Goal: Information Seeking & Learning: Learn about a topic

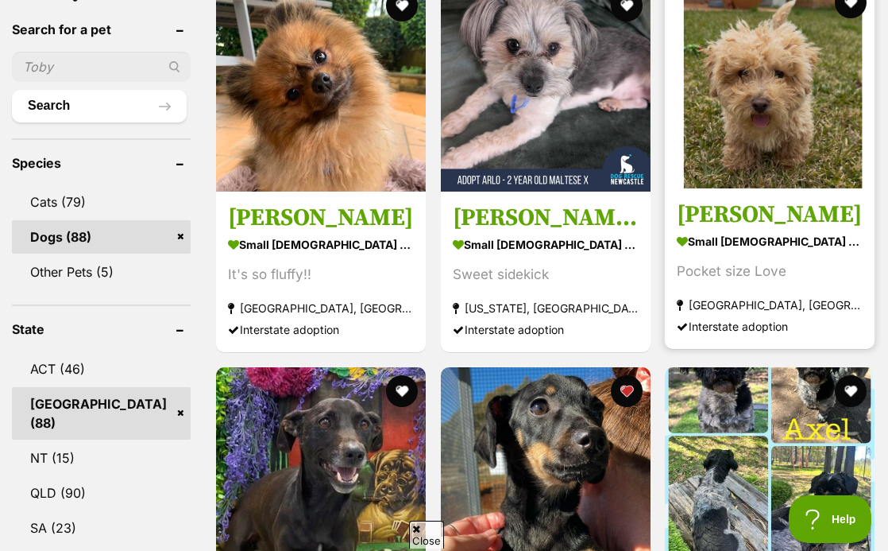
click at [726, 123] on img at bounding box center [770, 84] width 210 height 210
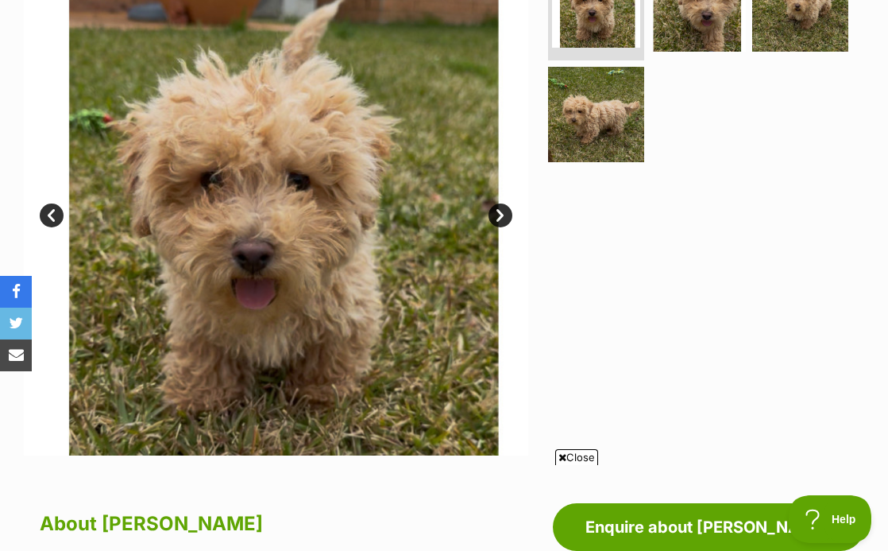
scroll to position [388, 0]
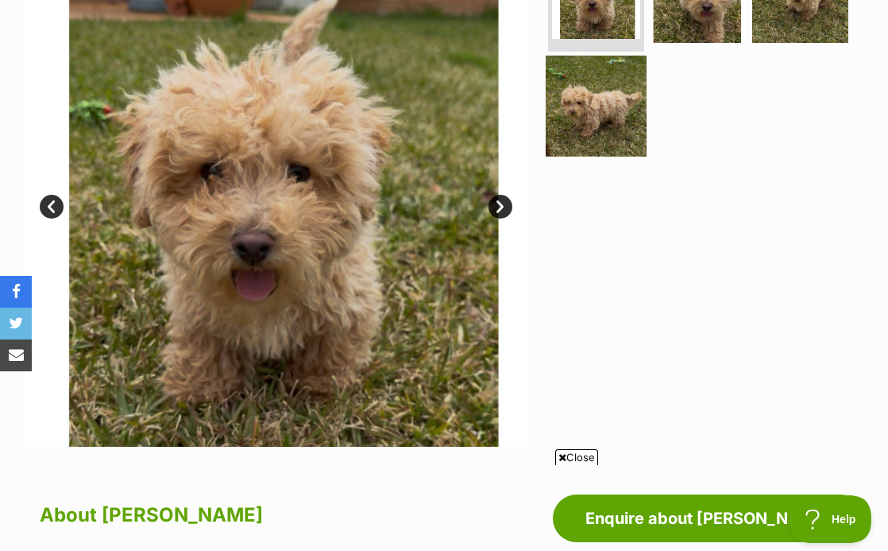
click at [606, 88] on img at bounding box center [596, 106] width 101 height 101
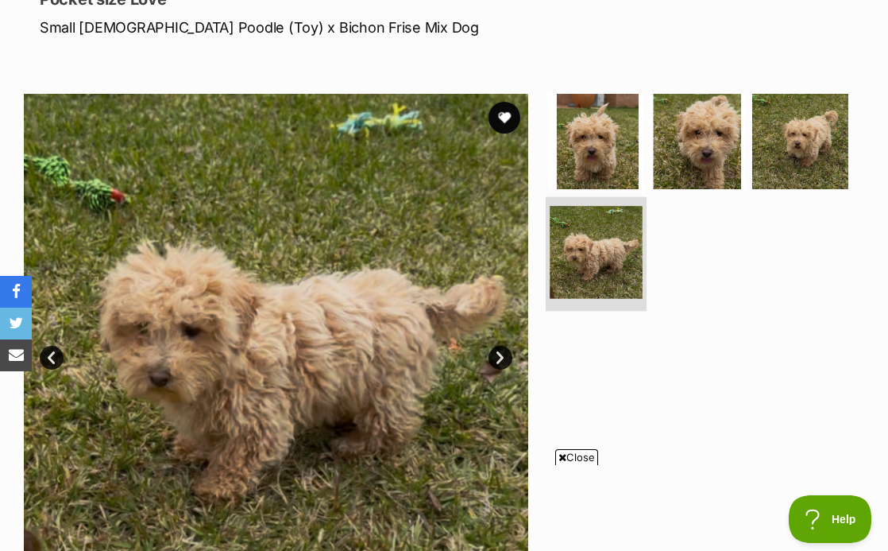
scroll to position [204, 0]
